Goal: Task Accomplishment & Management: Manage account settings

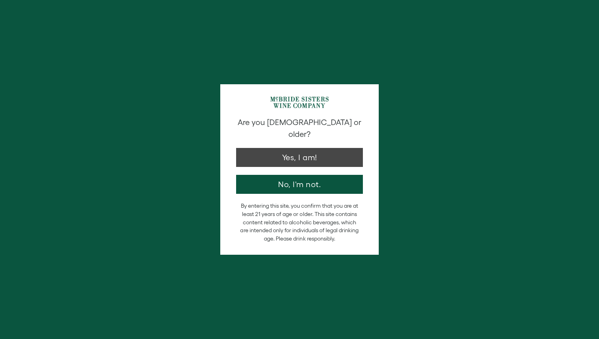
type input "**********"
click at [321, 147] on button "Yes, I am!" at bounding box center [299, 155] width 127 height 19
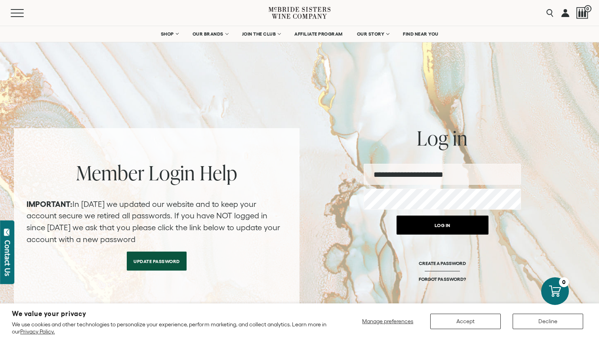
click at [456, 228] on button "Log in" at bounding box center [442, 225] width 92 height 19
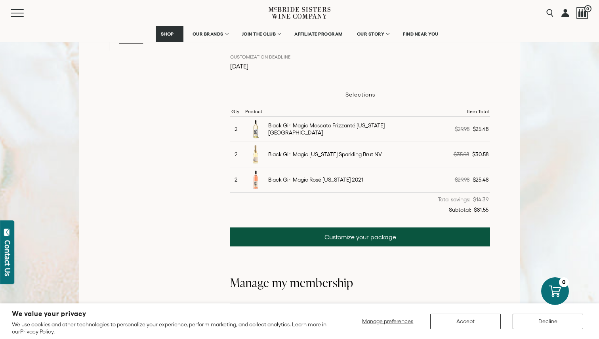
scroll to position [212, 0]
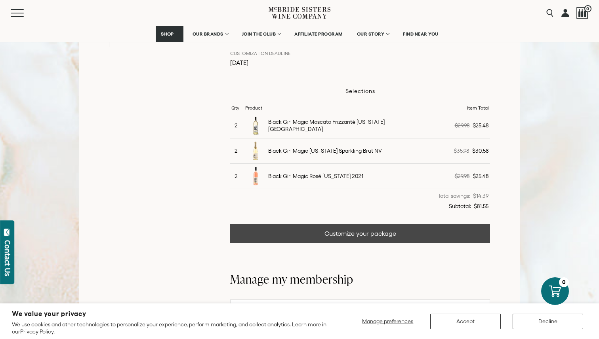
click at [395, 232] on link "Customize your package" at bounding box center [360, 233] width 260 height 19
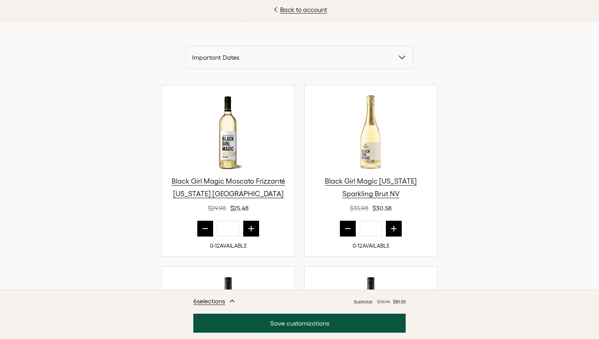
scroll to position [230, 0]
click at [202, 232] on icon "prior quantity" at bounding box center [205, 229] width 8 height 8
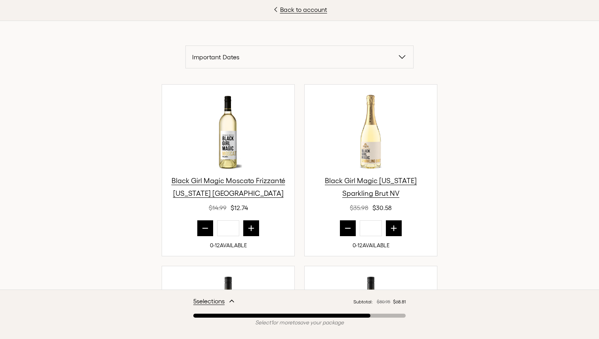
click at [202, 232] on icon "prior quantity" at bounding box center [205, 229] width 8 height 8
type input "*"
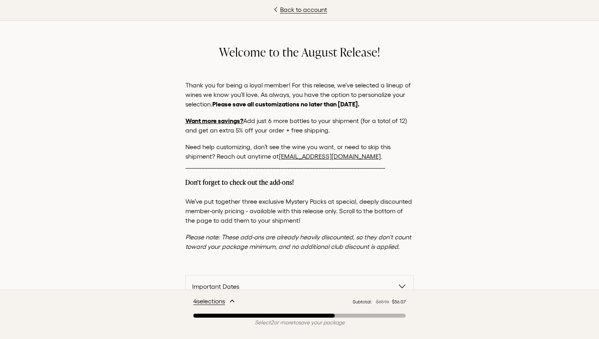
scroll to position [0, 0]
click at [306, 11] on link "Back to account" at bounding box center [299, 10] width 599 height 10
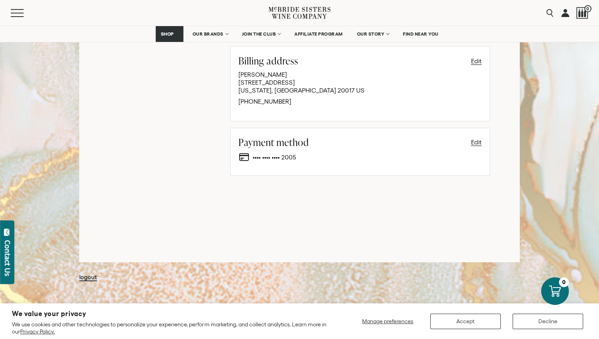
scroll to position [552, 0]
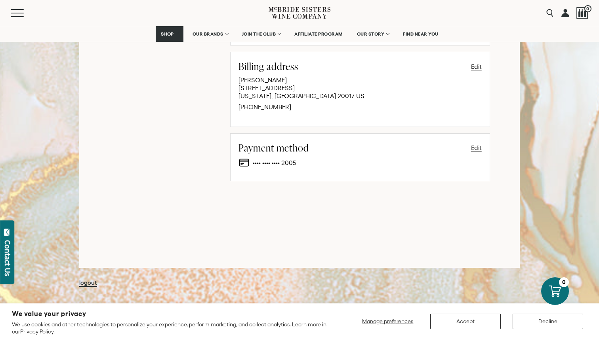
click at [477, 145] on button "Edit" at bounding box center [476, 148] width 11 height 10
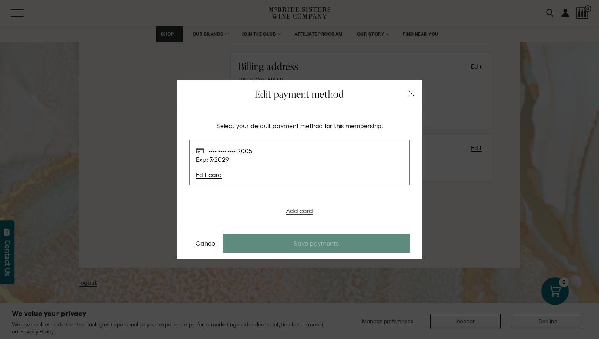
click at [307, 209] on link "Add card" at bounding box center [299, 210] width 27 height 7
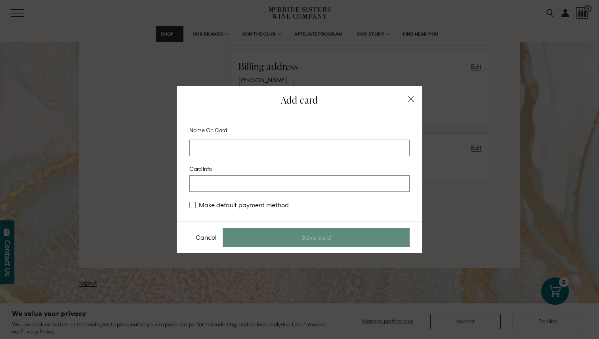
click at [280, 151] on input at bounding box center [299, 148] width 220 height 17
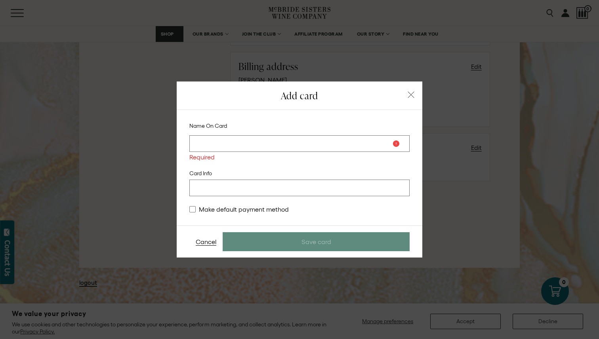
type input "**********"
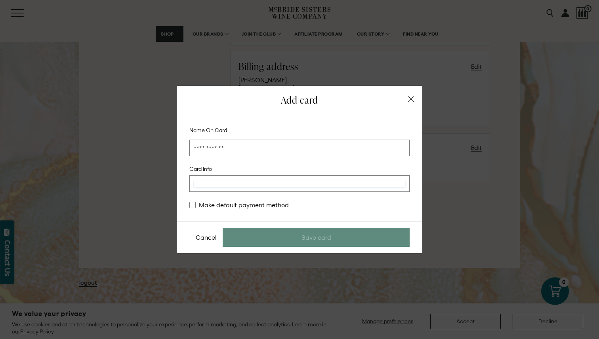
type stripe-elements "[object Object]"
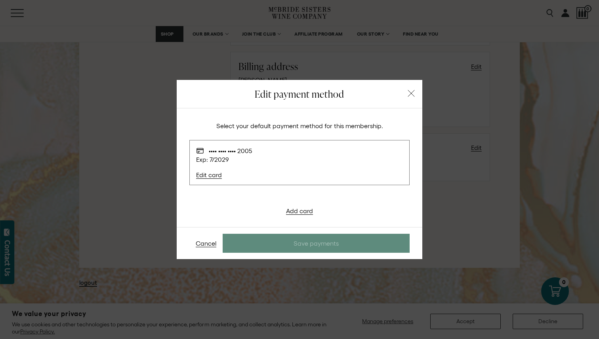
click at [362, 212] on div "Add card" at bounding box center [299, 210] width 220 height 7
click at [306, 219] on div "Select your default payment method for this membership. •••• •••• •••• 2005 Exp…" at bounding box center [300, 168] width 246 height 119
click at [305, 211] on link "Add card" at bounding box center [299, 210] width 27 height 7
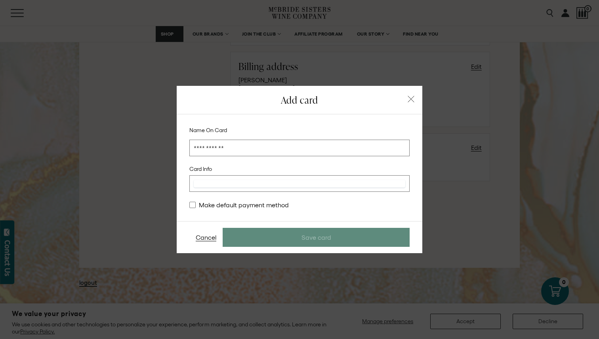
type stripe-elements "[object Object]"
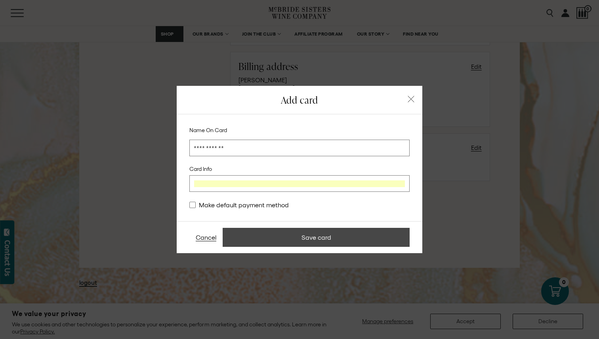
click at [383, 240] on button "Save card" at bounding box center [316, 237] width 187 height 19
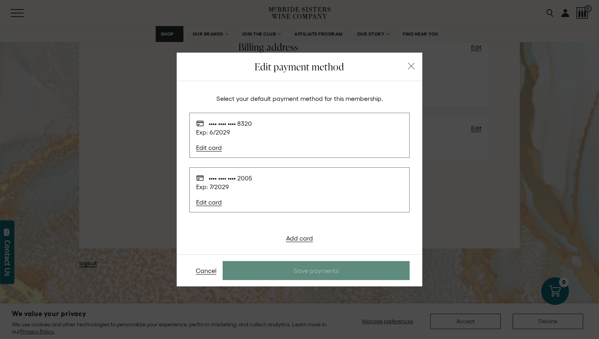
scroll to position [553, 0]
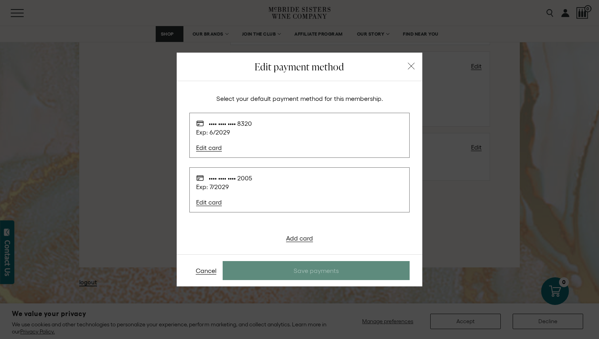
click at [291, 149] on span "Edit card" at bounding box center [295, 147] width 199 height 7
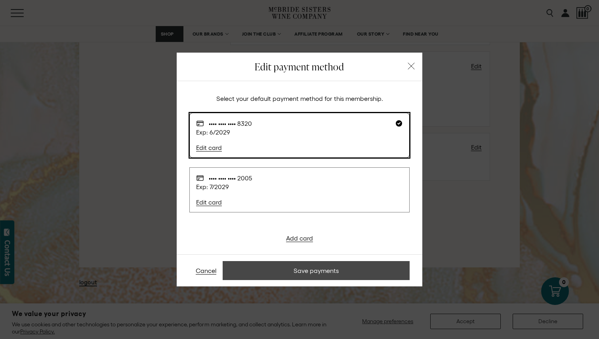
click at [320, 270] on button "Save payments" at bounding box center [316, 270] width 187 height 19
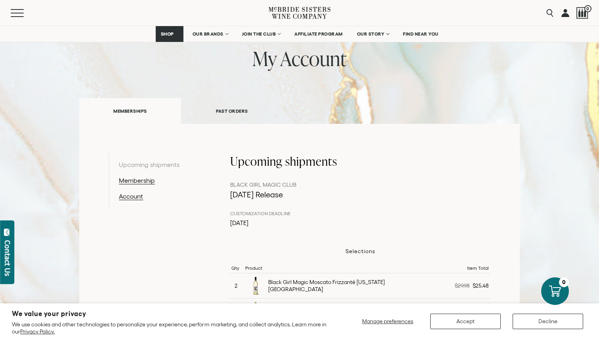
scroll to position [52, 0]
click at [572, 324] on button "Decline" at bounding box center [547, 321] width 70 height 15
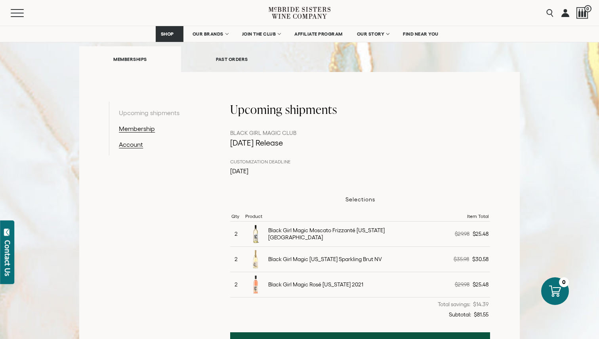
scroll to position [96, 0]
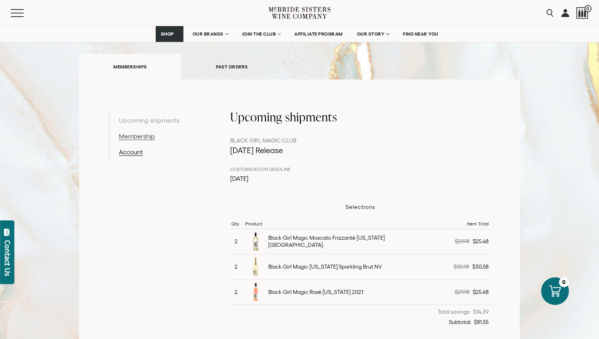
click at [136, 137] on link "Membership" at bounding box center [160, 136] width 82 height 10
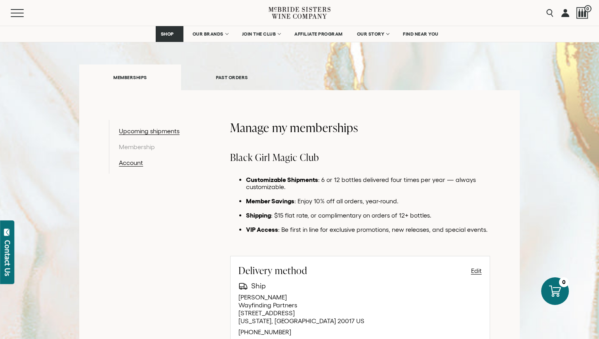
scroll to position [67, 0]
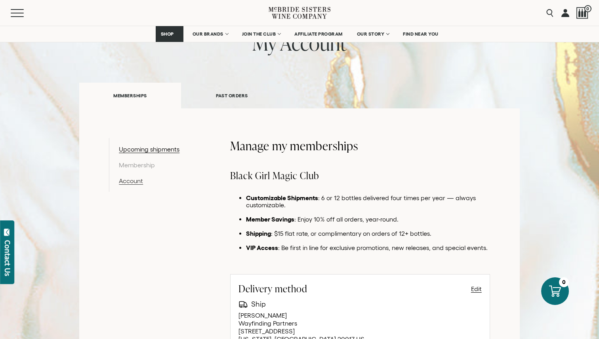
click at [141, 185] on link "Account" at bounding box center [160, 181] width 82 height 10
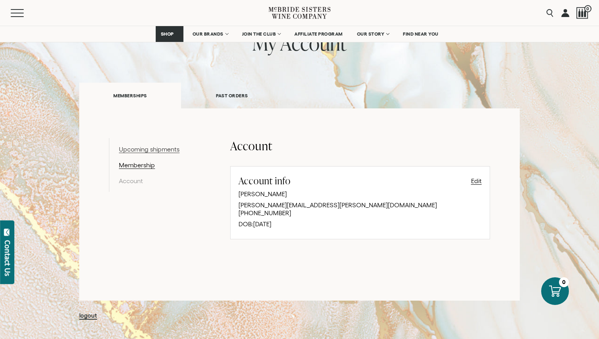
click at [160, 148] on link "Upcoming shipments" at bounding box center [160, 150] width 82 height 10
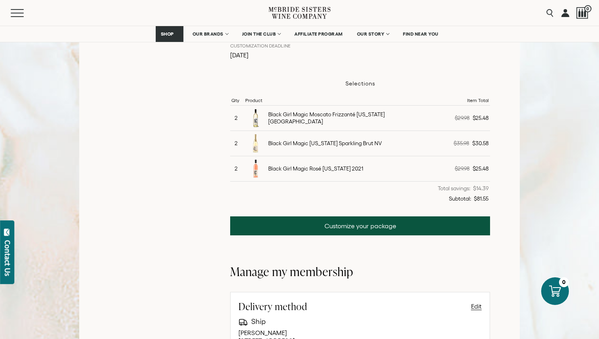
scroll to position [270, 0]
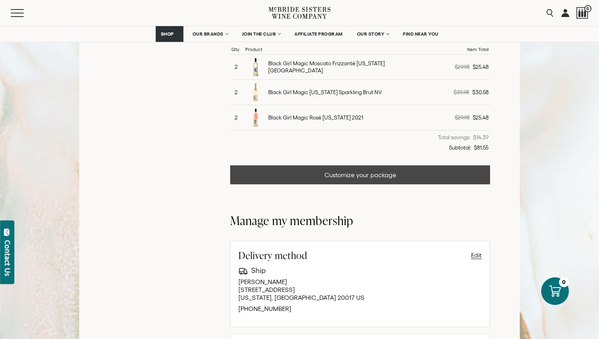
click at [326, 174] on link "Customize your package" at bounding box center [360, 175] width 260 height 19
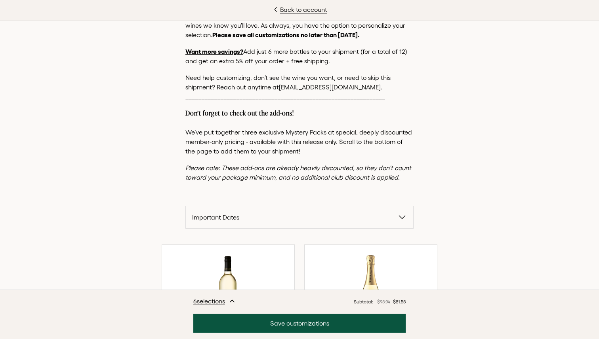
scroll to position [114, 0]
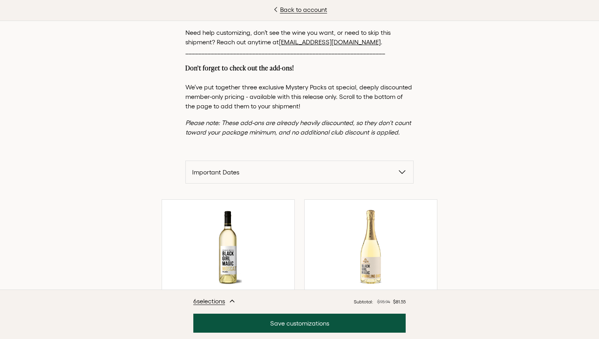
click at [335, 168] on span "Important Dates" at bounding box center [294, 173] width 205 height 10
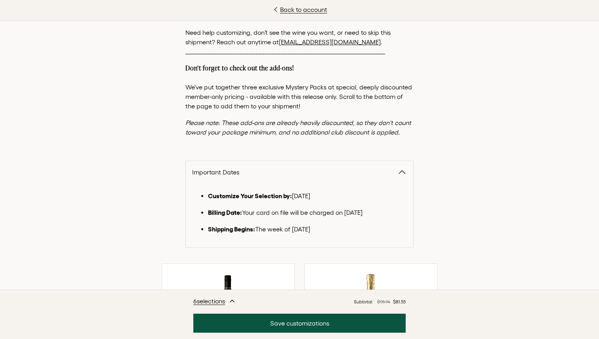
click at [335, 168] on span "Important Dates" at bounding box center [294, 173] width 205 height 10
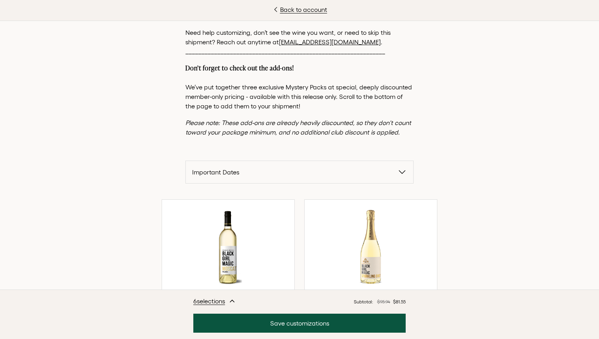
click at [342, 165] on button "Important Dates" at bounding box center [299, 172] width 227 height 22
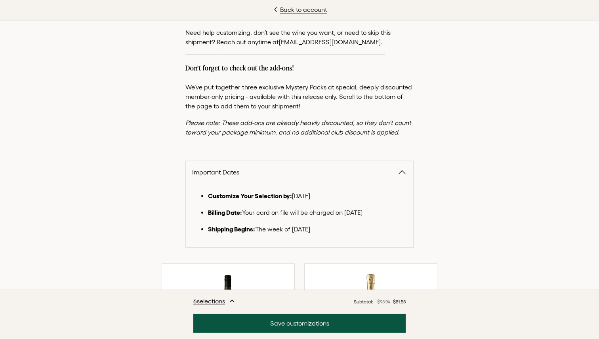
click at [342, 172] on span "Important Dates" at bounding box center [294, 173] width 205 height 10
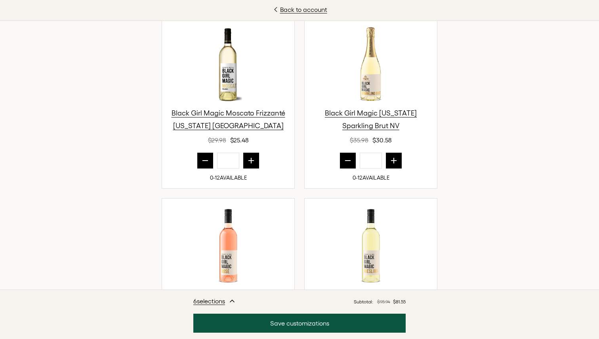
scroll to position [306, 0]
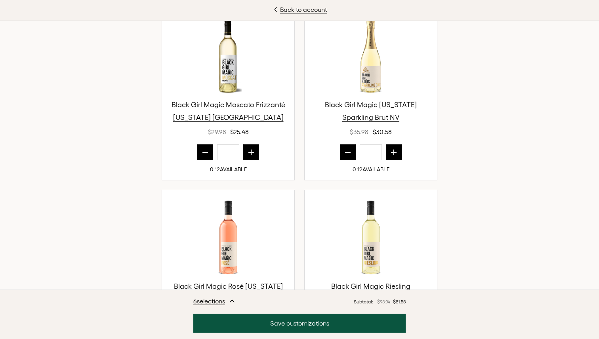
click at [234, 302] on icon "button" at bounding box center [232, 302] width 4 height 2
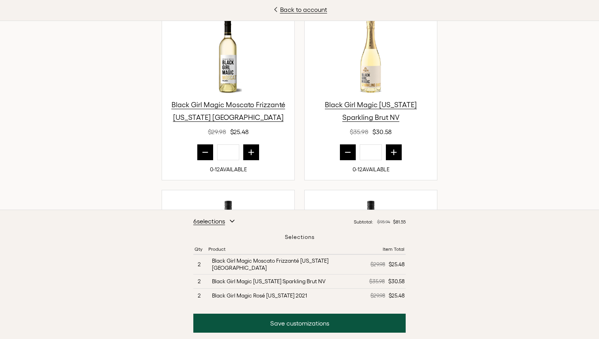
scroll to position [293, 0]
click at [234, 225] on icon "button" at bounding box center [232, 221] width 6 height 6
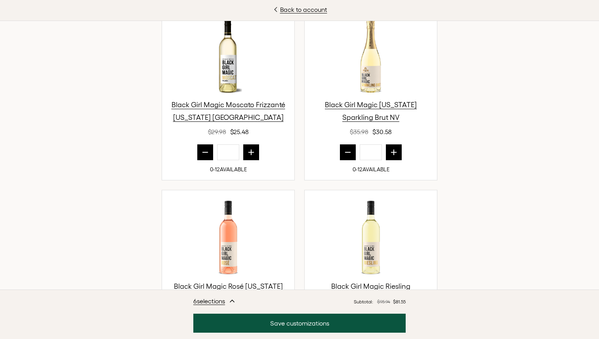
click at [207, 150] on icon "prior quantity" at bounding box center [205, 152] width 8 height 8
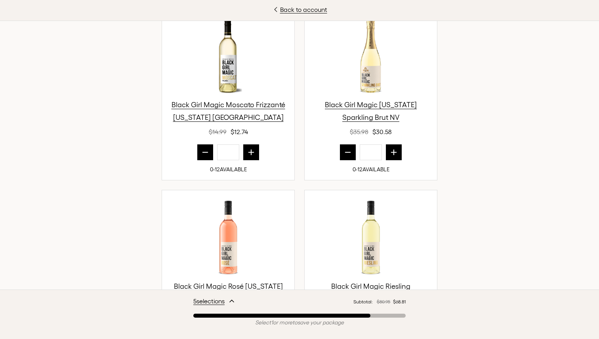
click at [207, 150] on icon "prior quantity" at bounding box center [205, 152] width 8 height 8
type input "*"
click at [352, 154] on button "prior quantity" at bounding box center [348, 153] width 16 height 16
type input "*"
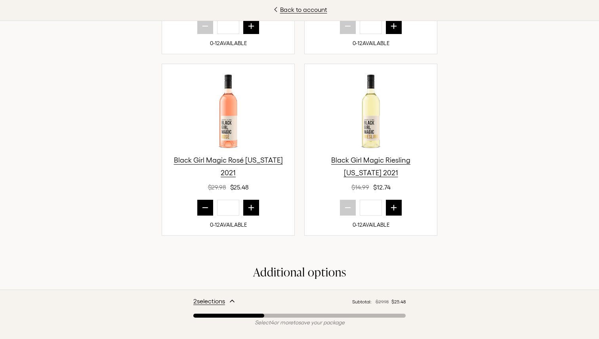
scroll to position [447, 0]
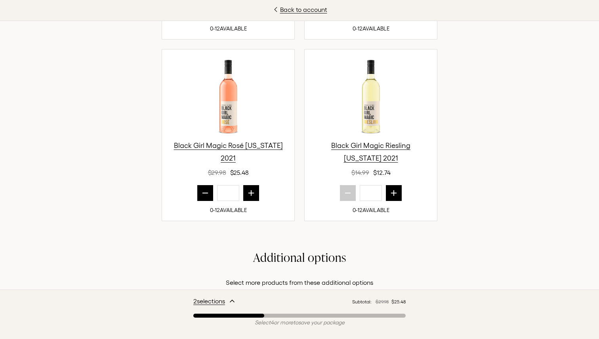
click at [206, 196] on icon "prior quantity" at bounding box center [205, 193] width 8 height 8
type input "*"
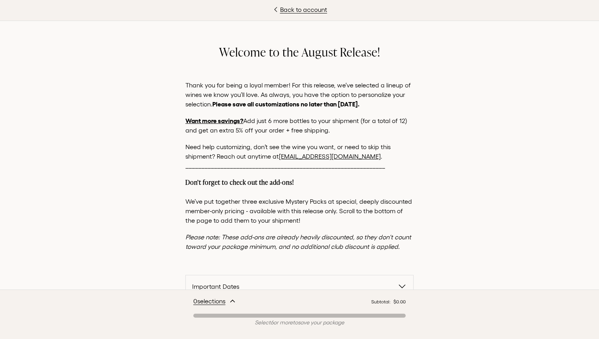
scroll to position [0, 0]
click at [300, 12] on link "Back to account" at bounding box center [299, 10] width 599 height 10
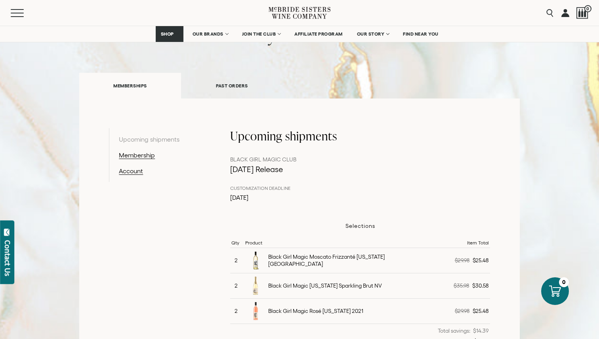
scroll to position [71, 0]
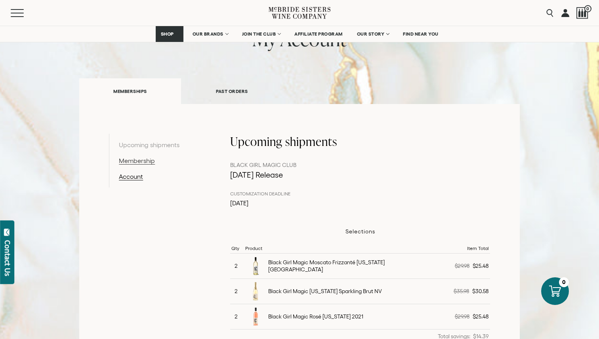
click at [138, 160] on link "Membership" at bounding box center [160, 161] width 82 height 10
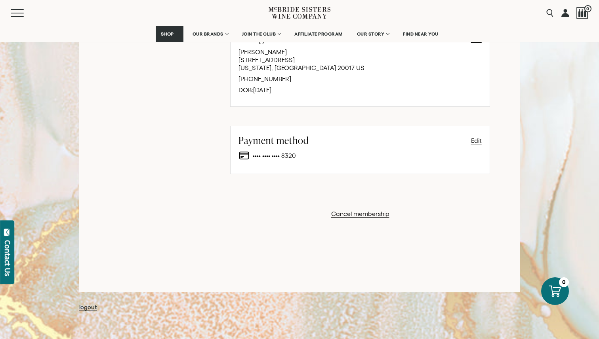
scroll to position [459, 0]
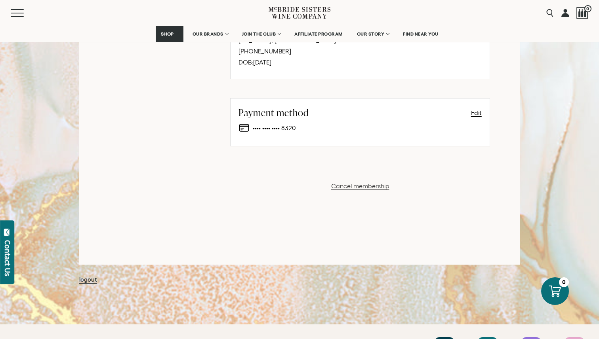
click at [365, 185] on button "Cancel membership" at bounding box center [360, 186] width 58 height 10
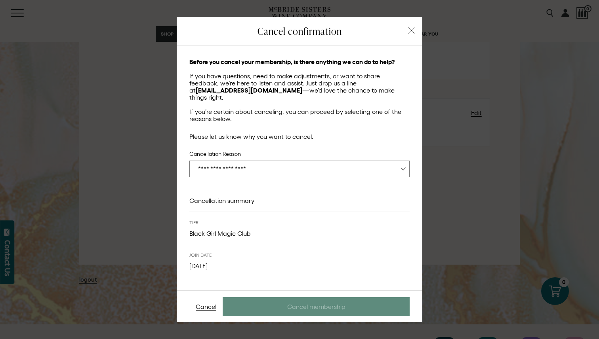
click at [365, 164] on select "**********" at bounding box center [299, 169] width 220 height 17
select select "**********"
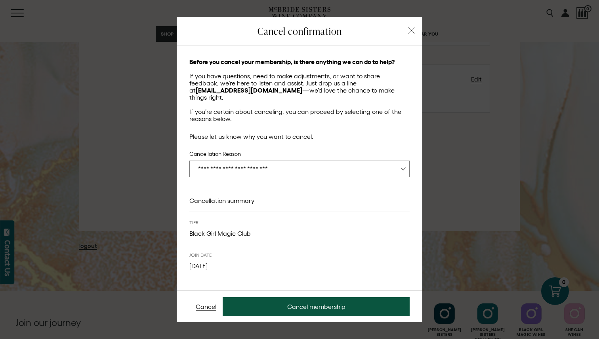
scroll to position [501, 0]
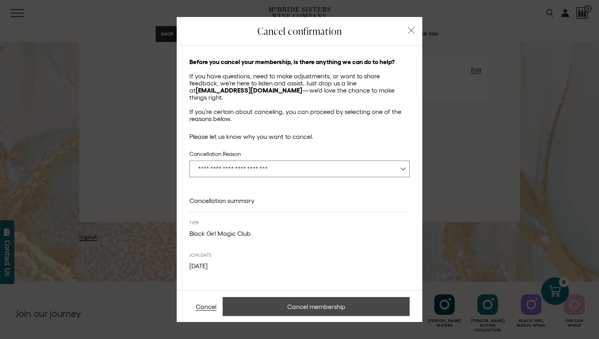
click at [322, 305] on button "Cancel membership" at bounding box center [316, 306] width 187 height 19
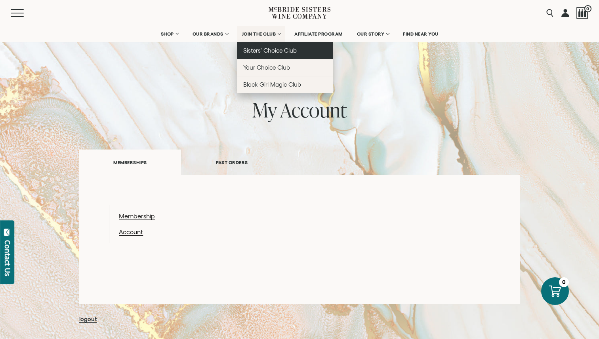
click at [271, 49] on span "Sisters' Choice Club" at bounding box center [269, 50] width 53 height 7
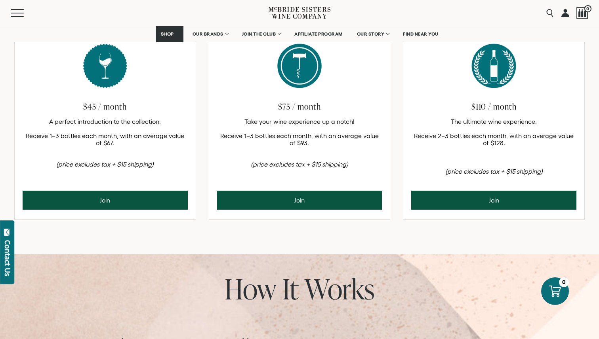
scroll to position [349, 0]
